Goal: Use online tool/utility: Utilize a website feature to perform a specific function

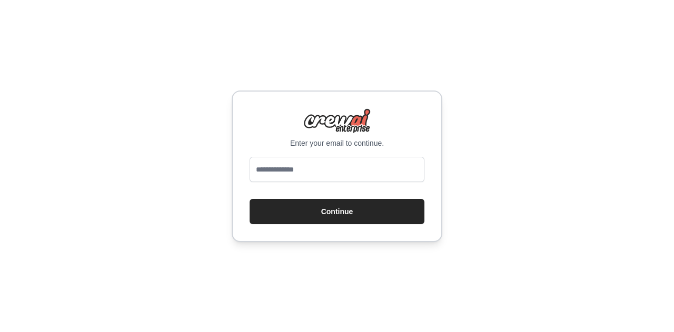
click at [333, 173] on input "email" at bounding box center [337, 169] width 175 height 25
type input "**********"
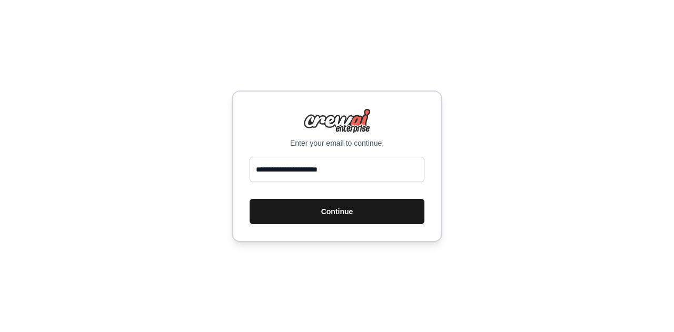
click at [338, 209] on button "Continue" at bounding box center [337, 211] width 175 height 25
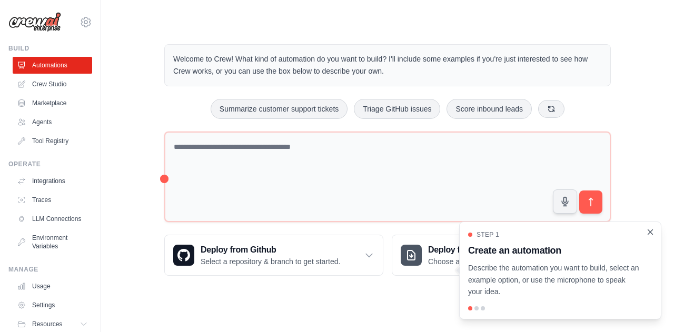
click at [648, 237] on icon "Close walkthrough" at bounding box center [650, 232] width 9 height 9
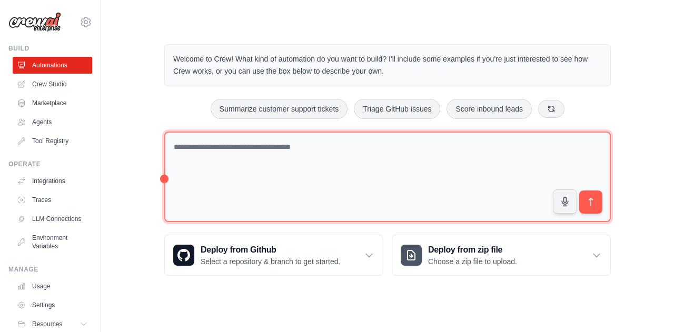
click at [294, 165] on textarea at bounding box center [387, 177] width 447 height 91
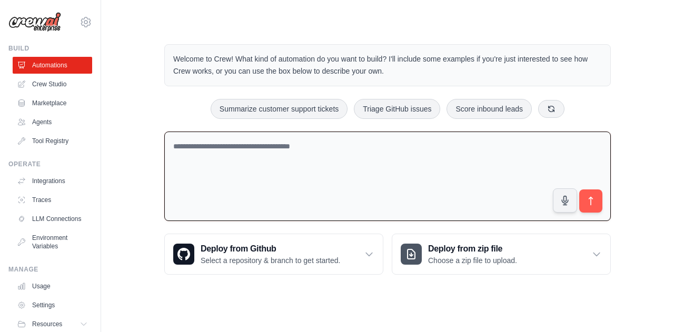
click at [240, 158] on textarea at bounding box center [387, 177] width 447 height 90
type textarea "*"
paste textarea "**********"
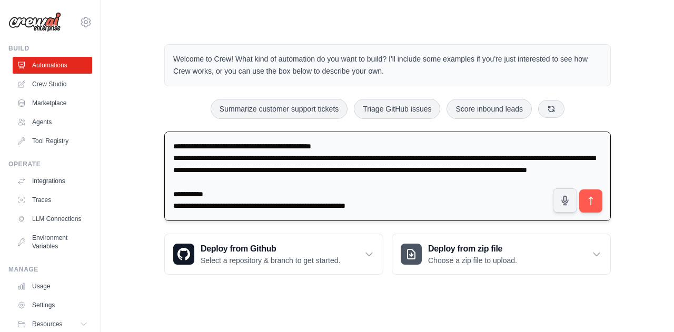
scroll to position [1356, 0]
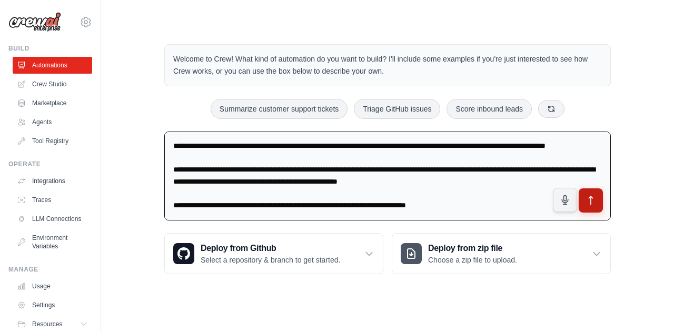
type textarea "**********"
click at [602, 201] on button "submit" at bounding box center [591, 201] width 24 height 24
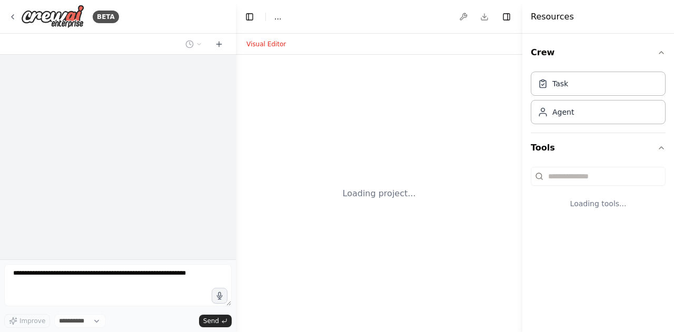
select select "****"
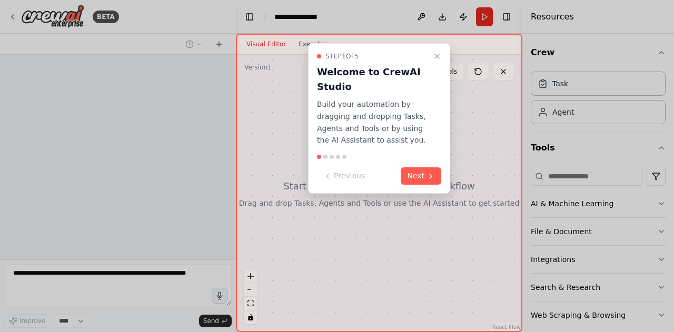
scroll to position [750, 0]
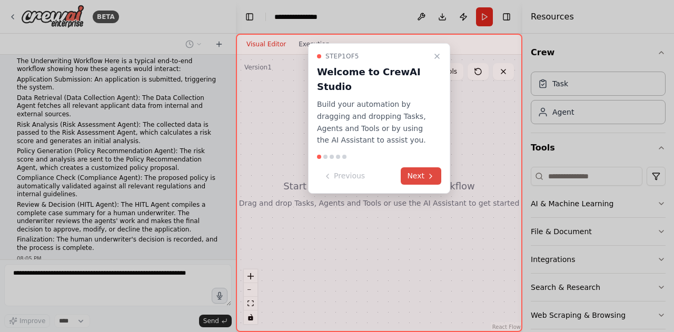
click at [422, 172] on button "Next" at bounding box center [421, 176] width 41 height 17
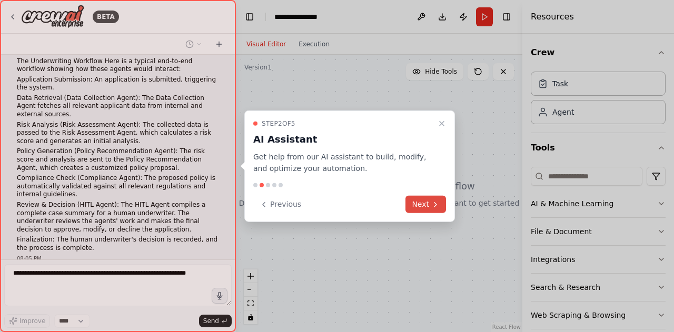
click at [427, 202] on button "Next" at bounding box center [426, 204] width 41 height 17
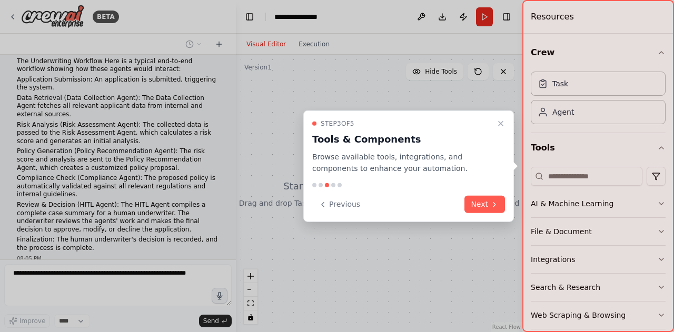
click at [477, 201] on button "Next" at bounding box center [485, 204] width 41 height 17
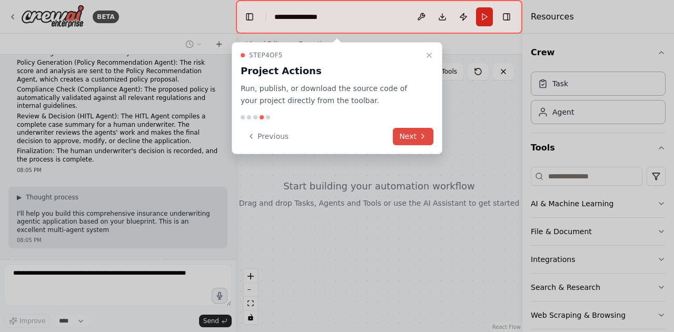
click at [422, 133] on icon at bounding box center [423, 136] width 8 height 8
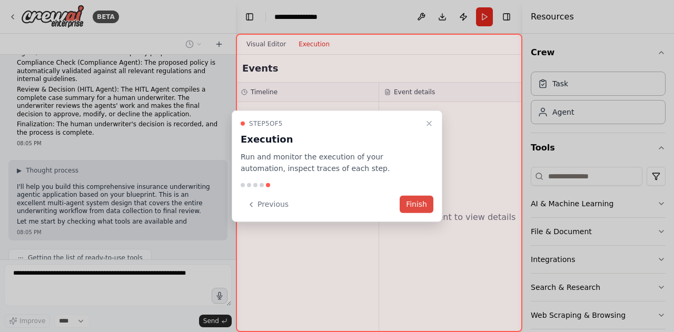
scroll to position [873, 0]
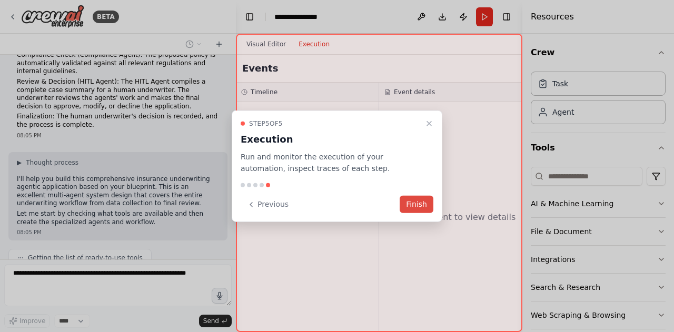
click at [413, 206] on button "Finish" at bounding box center [417, 204] width 34 height 17
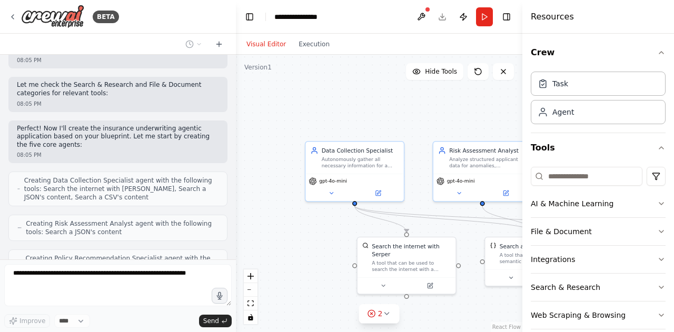
scroll to position [1149, 0]
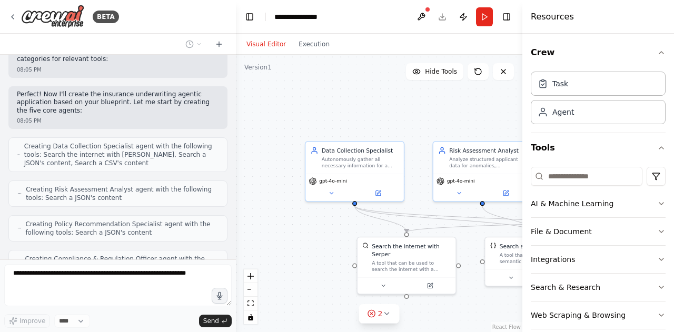
click at [485, 107] on div ".deletable-edge-delete-btn { width: 20px; height: 20px; border: 0px solid #ffff…" at bounding box center [379, 194] width 287 height 278
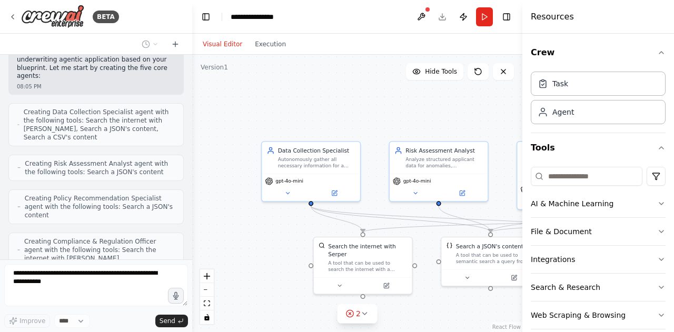
scroll to position [1405, 0]
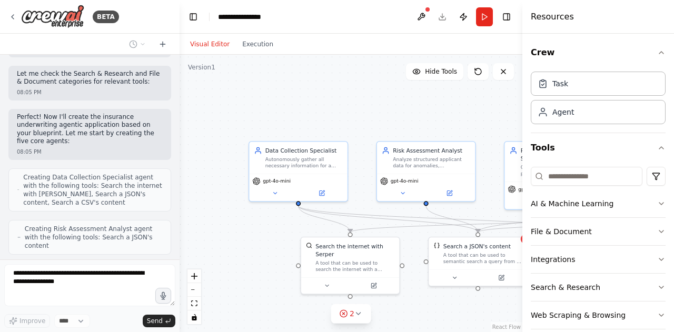
drag, startPoint x: 233, startPoint y: 83, endPoint x: 180, endPoint y: 77, distance: 54.0
click at [180, 77] on div "BETA Insurance Underwriting Agentic Application Blueprint An agentic applicatio…" at bounding box center [337, 166] width 674 height 332
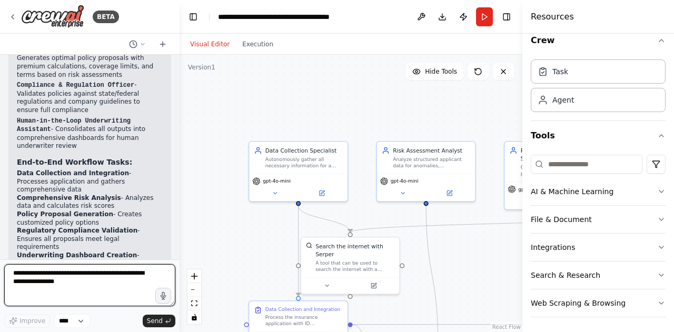
scroll to position [2590, 0]
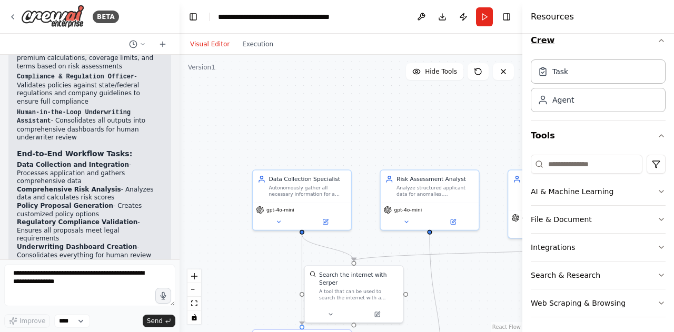
click at [657, 41] on icon "button" at bounding box center [661, 40] width 8 height 8
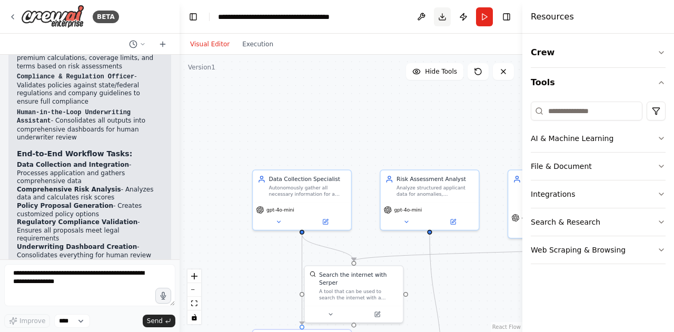
click at [445, 19] on button "Download" at bounding box center [442, 16] width 17 height 19
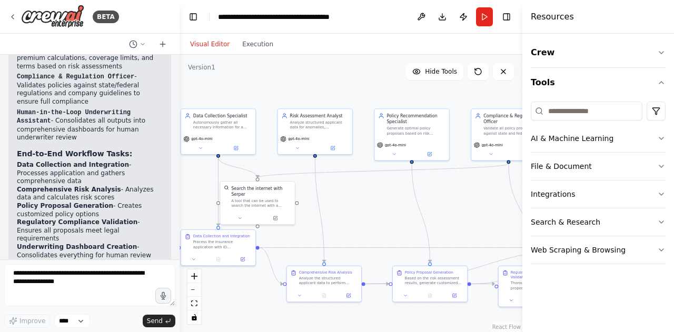
drag, startPoint x: 429, startPoint y: 140, endPoint x: 312, endPoint y: 55, distance: 144.0
click at [312, 55] on div ".deletable-edge-delete-btn { width: 20px; height: 20px; border: 0px solid #ffff…" at bounding box center [351, 194] width 343 height 278
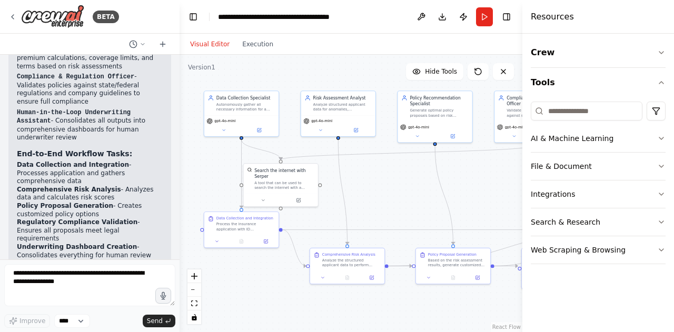
drag, startPoint x: 387, startPoint y: 100, endPoint x: 412, endPoint y: 84, distance: 29.8
click at [412, 84] on div ".deletable-edge-delete-btn { width: 20px; height: 20px; border: 0px solid #ffff…" at bounding box center [351, 194] width 343 height 278
click at [200, 18] on button "Toggle Left Sidebar" at bounding box center [193, 16] width 15 height 15
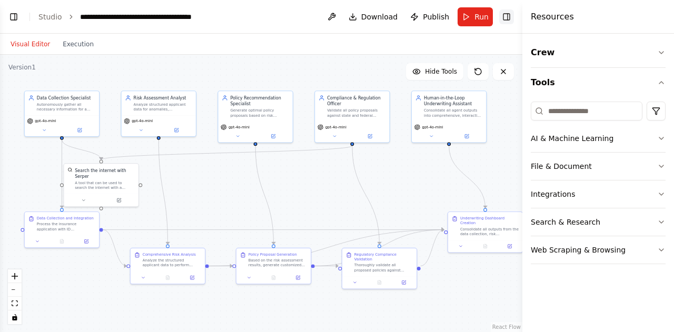
click at [510, 14] on button "Toggle Right Sidebar" at bounding box center [506, 16] width 15 height 15
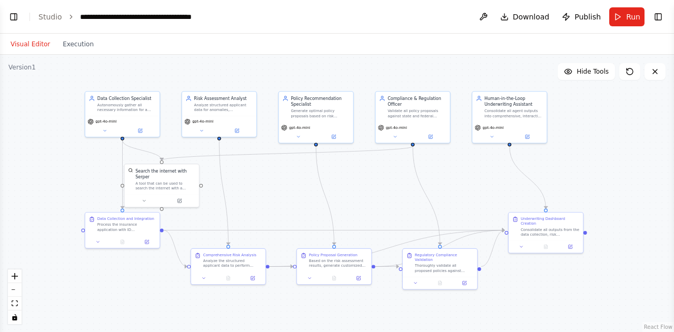
drag, startPoint x: 378, startPoint y: 192, endPoint x: 438, endPoint y: 192, distance: 60.0
click at [438, 192] on div ".deletable-edge-delete-btn { width: 20px; height: 20px; border: 0px solid #ffff…" at bounding box center [337, 194] width 674 height 278
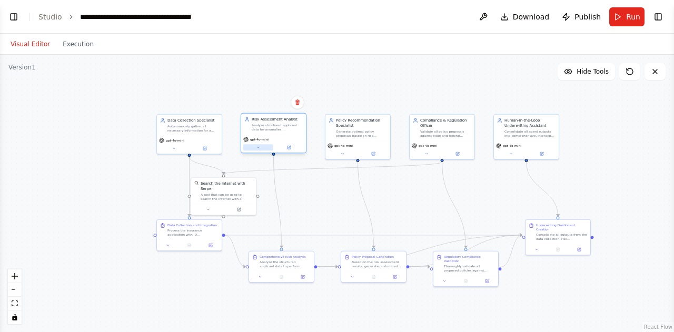
click at [257, 150] on button at bounding box center [258, 147] width 30 height 6
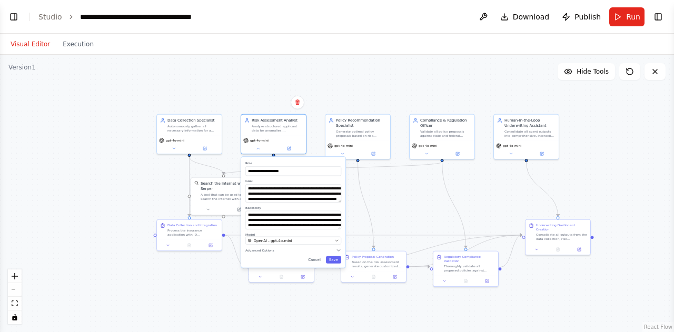
click at [418, 67] on div ".deletable-edge-delete-btn { width: 20px; height: 20px; border: 0px solid #ffff…" at bounding box center [337, 194] width 674 height 278
click at [621, 135] on div ".deletable-edge-delete-btn { width: 20px; height: 20px; border: 0px solid #ffff…" at bounding box center [337, 194] width 674 height 278
click at [292, 149] on button at bounding box center [289, 147] width 30 height 6
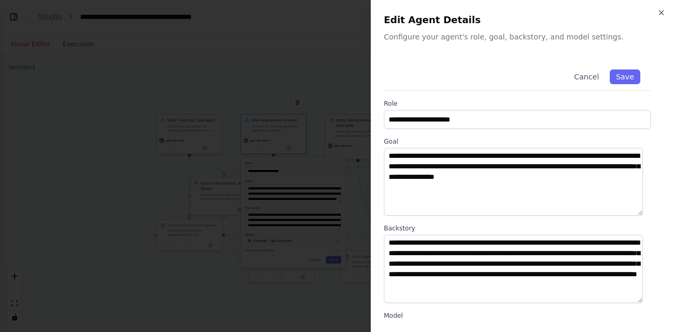
click at [666, 12] on div "**********" at bounding box center [522, 166] width 303 height 332
click at [576, 74] on button "Cancel" at bounding box center [586, 77] width 37 height 15
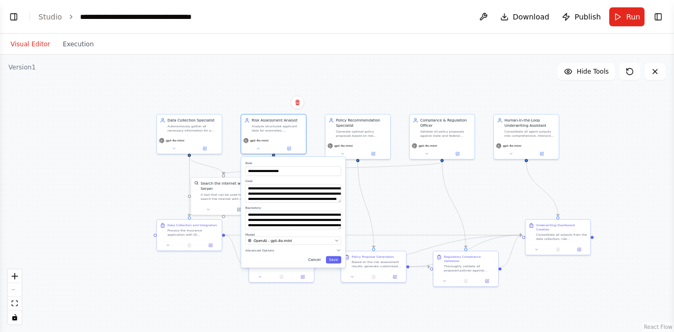
click at [316, 262] on button "Cancel" at bounding box center [314, 259] width 19 height 7
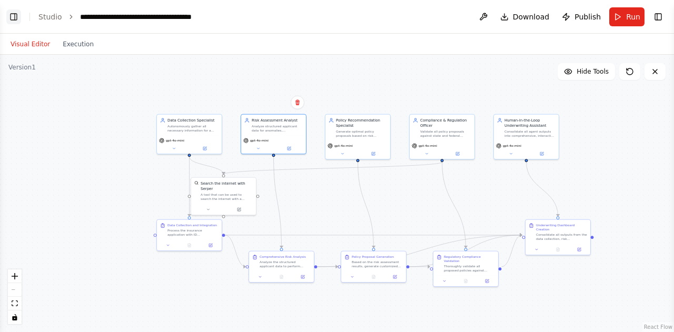
click at [12, 17] on button "Toggle Left Sidebar" at bounding box center [13, 16] width 15 height 15
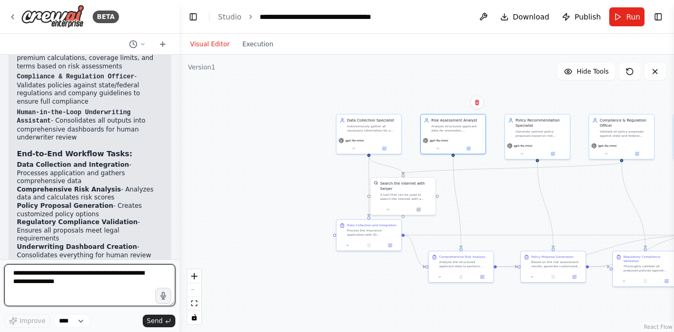
click at [94, 273] on textarea at bounding box center [89, 285] width 171 height 42
type textarea "**********"
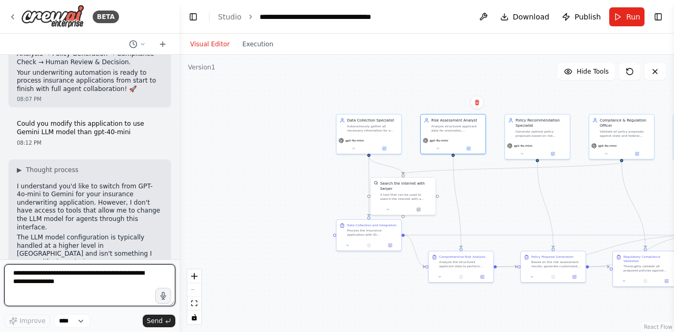
scroll to position [2949, 0]
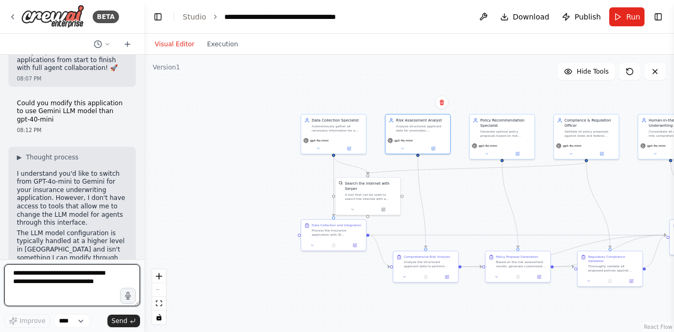
drag, startPoint x: 177, startPoint y: 243, endPoint x: 144, endPoint y: 183, distance: 68.6
click at [141, 195] on div at bounding box center [142, 166] width 4 height 332
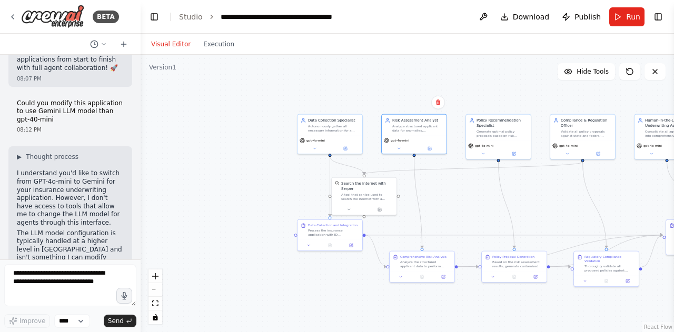
click at [218, 51] on div "Visual Editor Execution" at bounding box center [193, 44] width 96 height 21
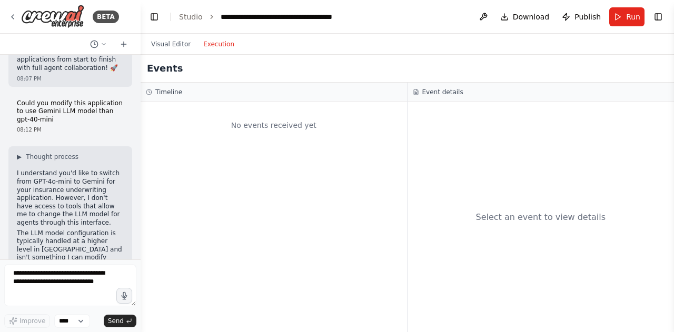
click at [215, 42] on button "Execution" at bounding box center [219, 44] width 44 height 13
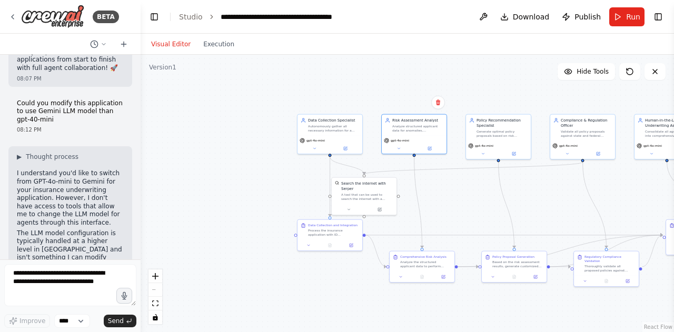
click at [166, 44] on button "Visual Editor" at bounding box center [171, 44] width 52 height 13
click at [314, 149] on icon at bounding box center [314, 147] width 4 height 4
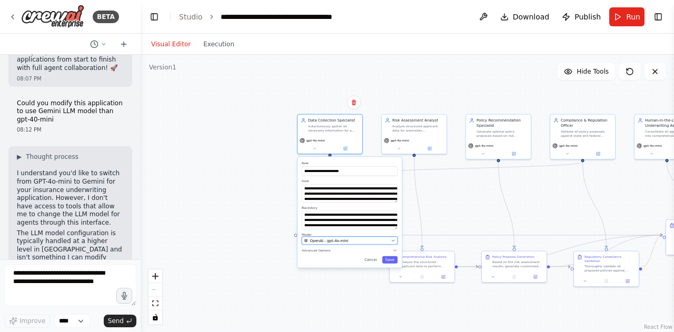
click at [359, 240] on div "OpenAI - gpt-4o-mini" at bounding box center [346, 240] width 85 height 5
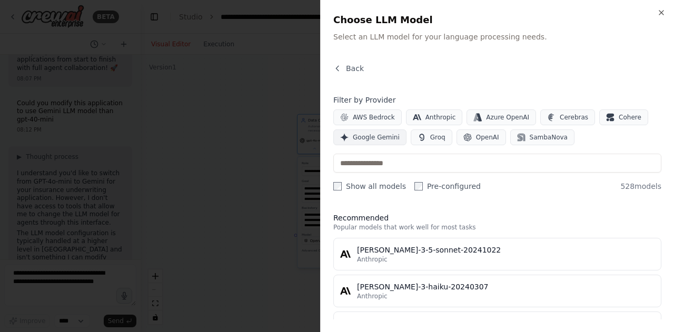
click at [383, 133] on span "Google Gemini" at bounding box center [376, 137] width 47 height 8
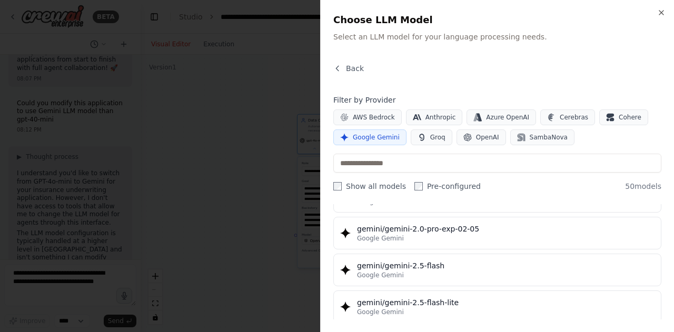
scroll to position [862, 0]
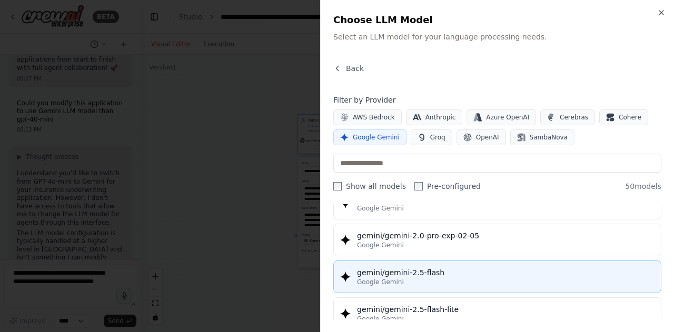
click at [580, 268] on div "gemini/gemini-2.5-flash" at bounding box center [506, 273] width 298 height 11
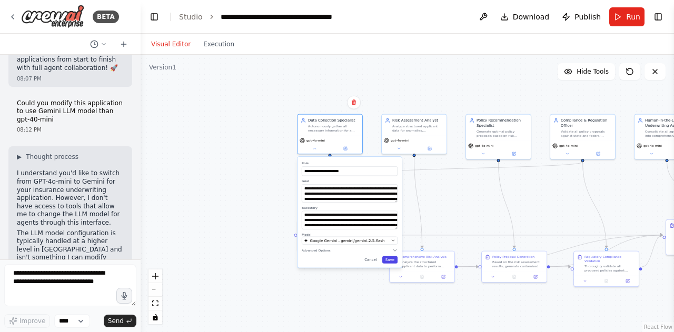
click at [396, 260] on button "Save" at bounding box center [389, 259] width 15 height 7
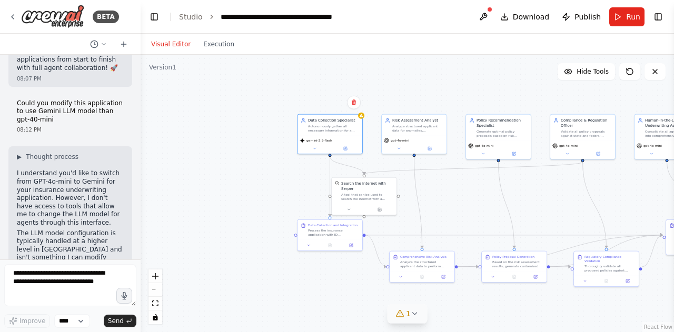
click at [417, 317] on icon at bounding box center [415, 314] width 8 height 8
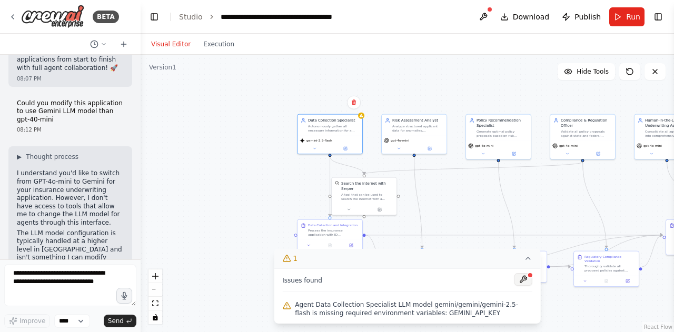
click at [528, 281] on button at bounding box center [524, 279] width 18 height 13
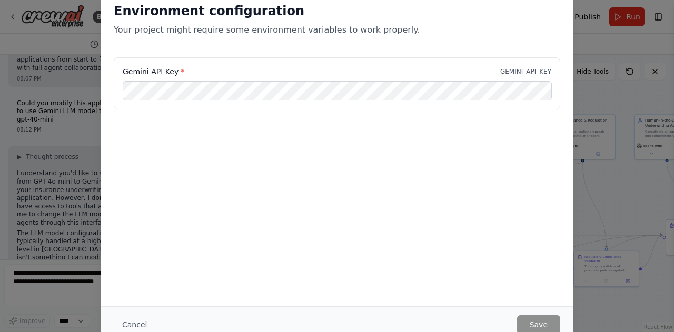
click at [41, 200] on div "Environment configuration Your project might require some environment variables…" at bounding box center [337, 166] width 674 height 332
click at [130, 321] on button "Cancel" at bounding box center [135, 325] width 42 height 19
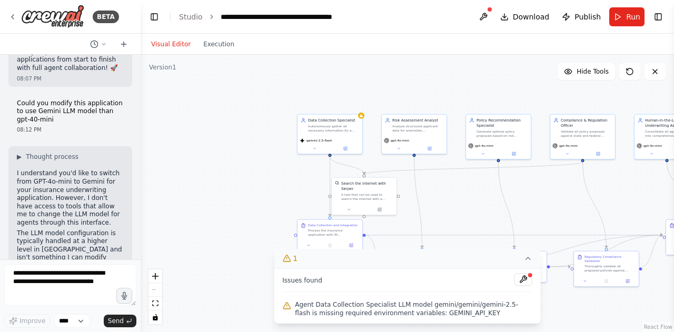
scroll to position [3835, 0]
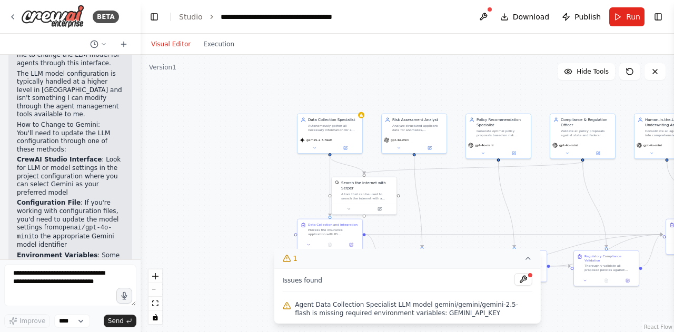
click at [452, 216] on div ".deletable-edge-delete-btn { width: 20px; height: 20px; border: 0px solid #ffff…" at bounding box center [408, 194] width 534 height 278
click at [524, 280] on button at bounding box center [524, 279] width 18 height 13
click at [346, 143] on div "gemini-2.5-flash" at bounding box center [330, 143] width 65 height 18
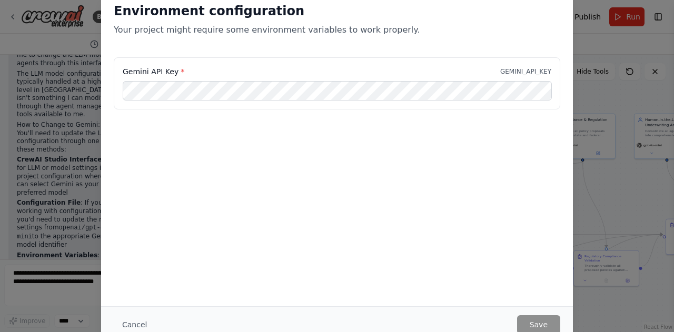
click at [346, 148] on div "Gemini API Key * GEMINI_API_KEY" at bounding box center [337, 109] width 472 height 105
click at [134, 327] on button "Cancel" at bounding box center [135, 325] width 42 height 19
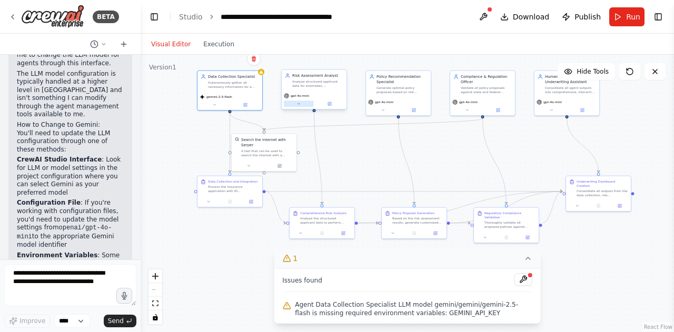
drag, startPoint x: 460, startPoint y: 95, endPoint x: 284, endPoint y: 105, distance: 176.7
click at [371, 61] on div ".deletable-edge-delete-btn { width: 20px; height: 20px; border: 0px solid #ffff…" at bounding box center [408, 194] width 534 height 278
click at [222, 97] on span "gemini-2.5-flash" at bounding box center [219, 97] width 26 height 4
click at [245, 103] on icon at bounding box center [245, 105] width 4 height 4
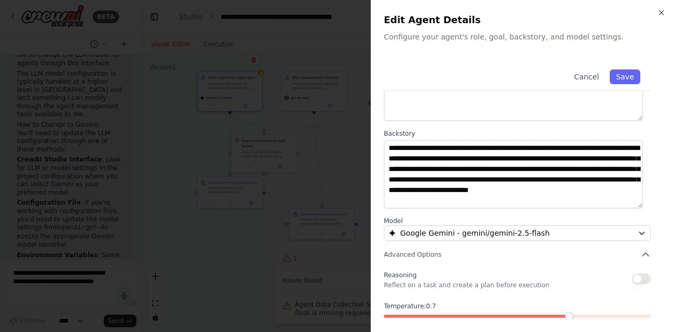
scroll to position [143, 0]
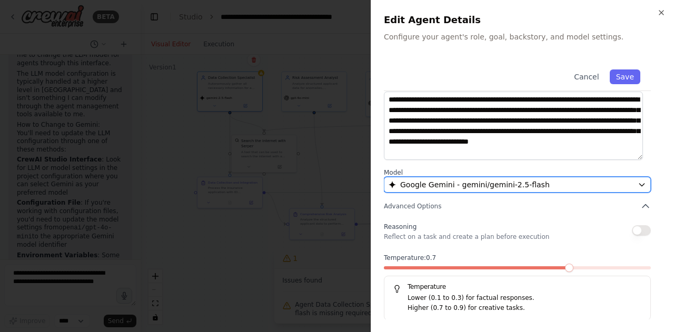
click at [486, 189] on span "Google Gemini - gemini/gemini-2.5-flash" at bounding box center [475, 185] width 150 height 11
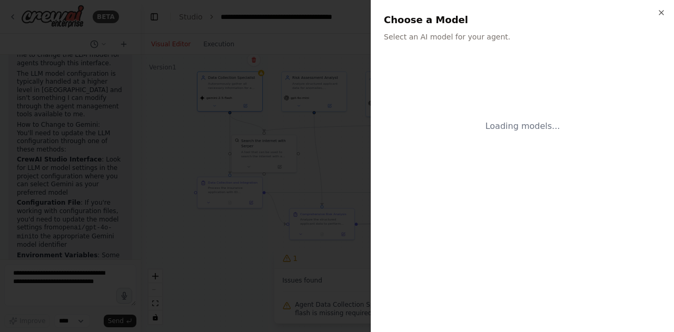
scroll to position [0, 0]
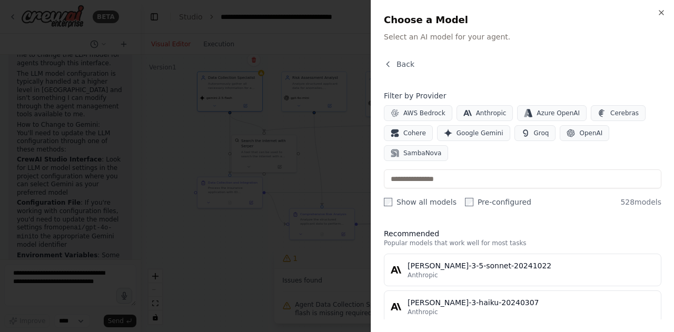
drag, startPoint x: 573, startPoint y: 133, endPoint x: 575, endPoint y: 141, distance: 8.1
click at [579, 132] on span "OpenAI" at bounding box center [590, 133] width 23 height 8
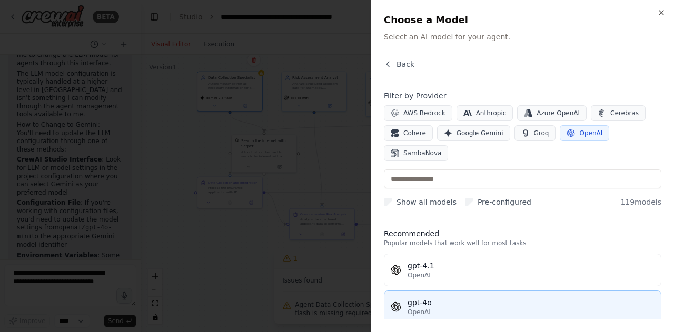
scroll to position [53, 0]
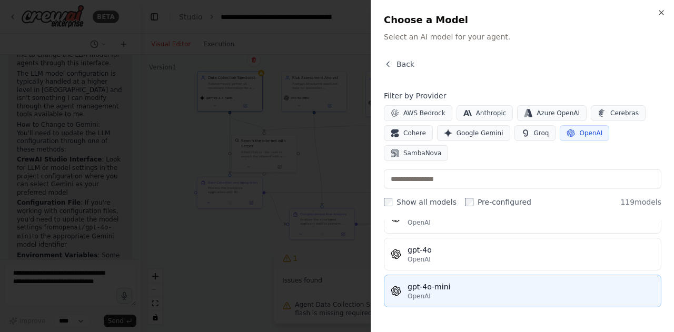
click at [498, 292] on div "OpenAI" at bounding box center [531, 296] width 247 height 8
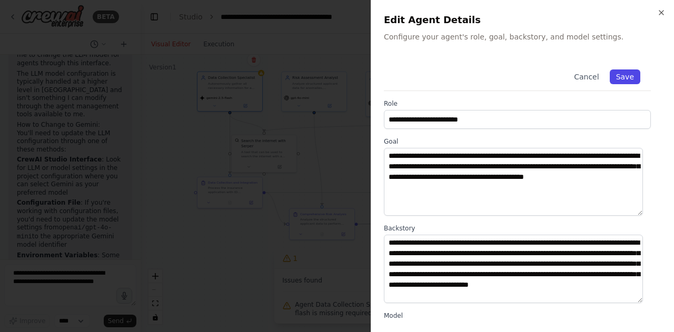
click at [620, 71] on button "Save" at bounding box center [625, 77] width 31 height 15
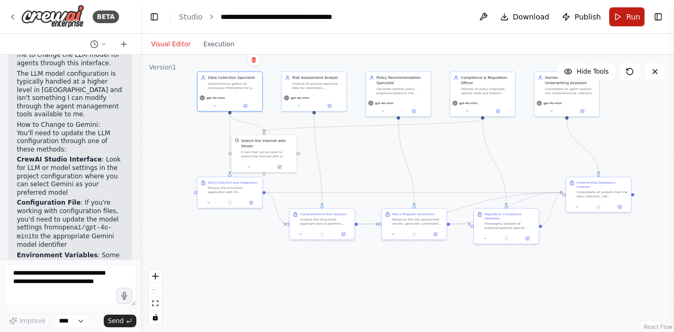
click at [621, 11] on button "Run" at bounding box center [626, 16] width 35 height 19
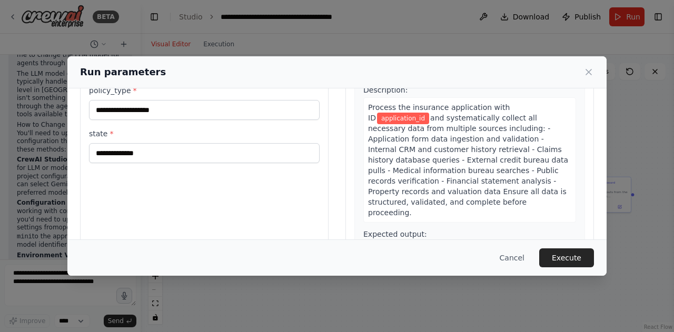
scroll to position [71, 0]
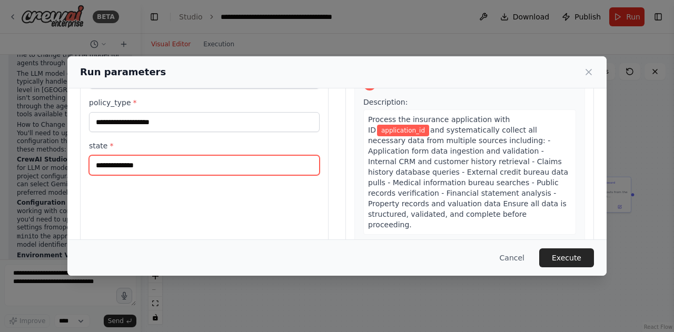
click at [142, 163] on input "state *" at bounding box center [204, 165] width 231 height 20
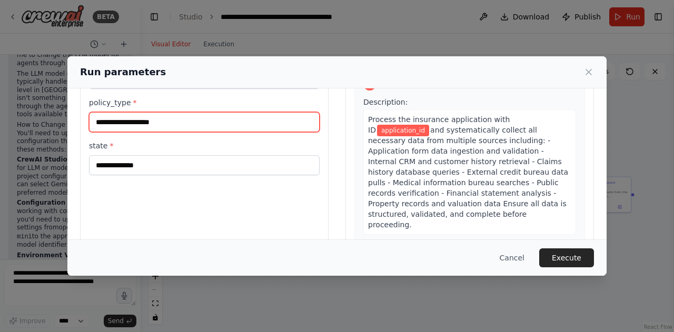
click at [147, 126] on input "policy_type *" at bounding box center [204, 122] width 231 height 20
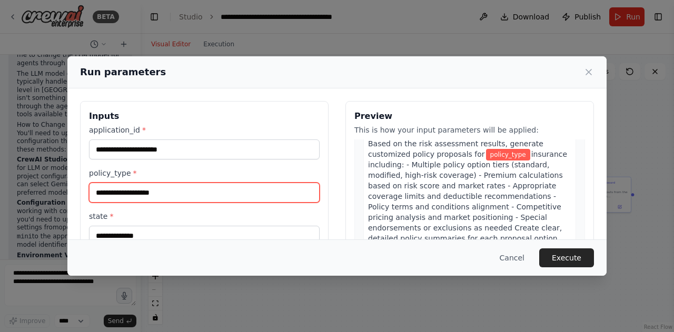
scroll to position [583, 0]
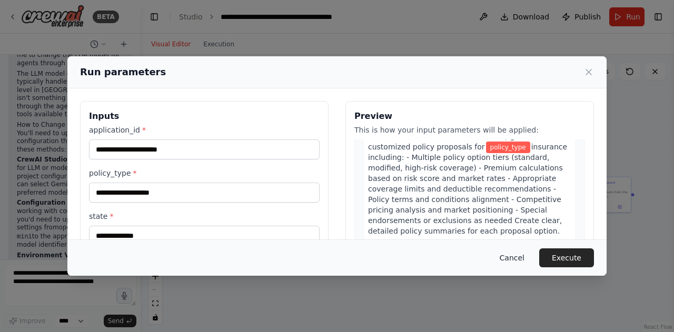
click at [524, 263] on button "Cancel" at bounding box center [512, 258] width 42 height 19
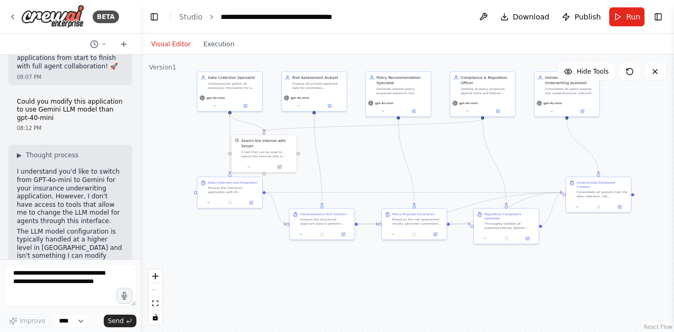
scroll to position [3835, 0]
